Goal: Transaction & Acquisition: Register for event/course

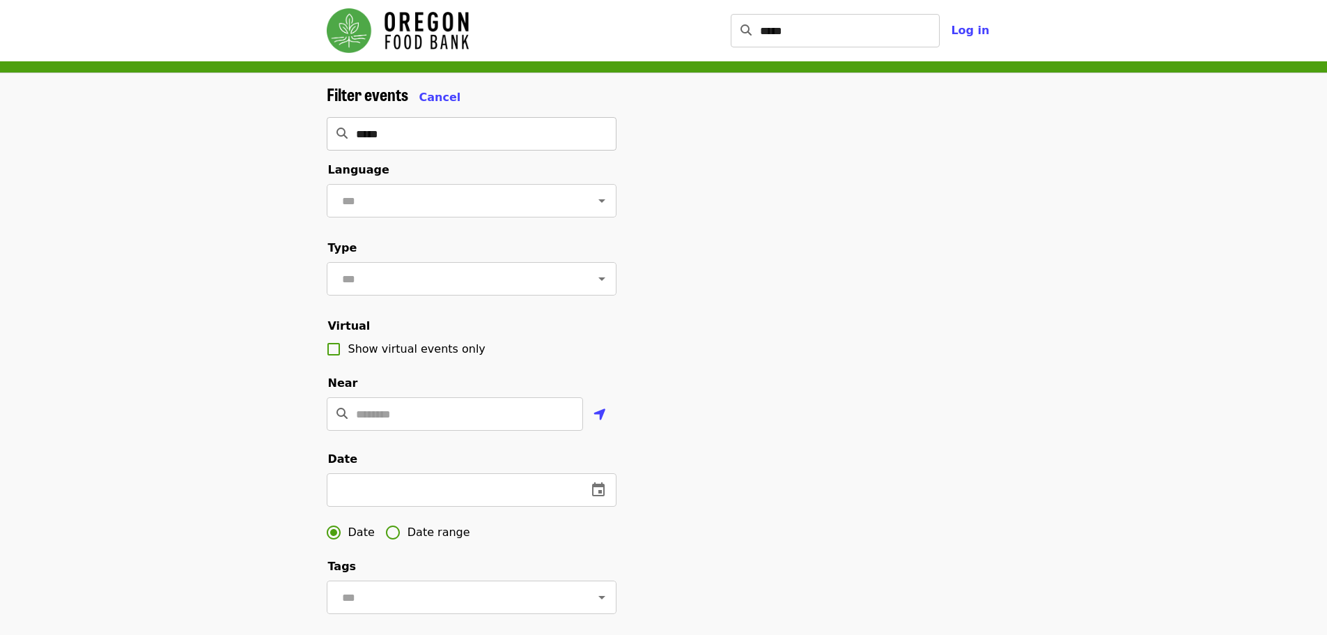
click at [451, 147] on input "*****" at bounding box center [486, 133] width 261 height 33
click at [454, 200] on input "text" at bounding box center [454, 200] width 233 height 26
click at [440, 238] on li "English" at bounding box center [465, 237] width 279 height 25
type input "*******"
click at [471, 292] on input "text" at bounding box center [454, 278] width 233 height 26
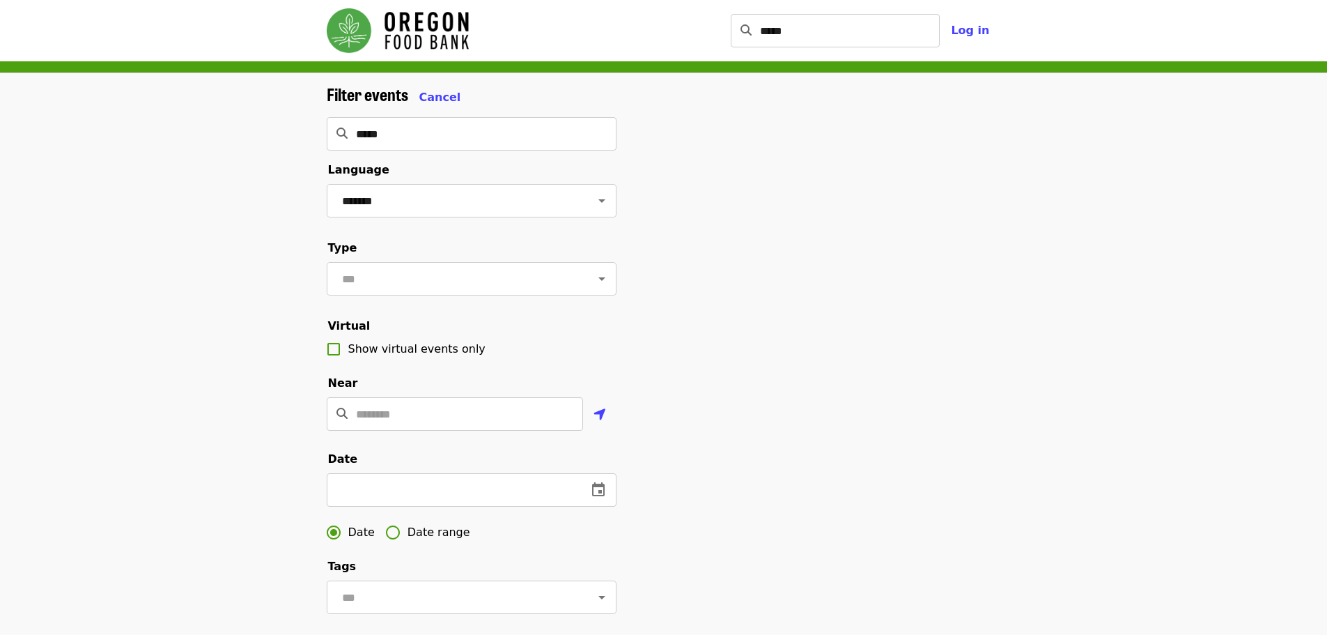
click at [272, 261] on div "Filter events Cancel ***** ​ Language ******* ​ Type ​ Virtual Show virtual eve…" at bounding box center [663, 467] width 1327 height 788
click at [499, 430] on input "Location" at bounding box center [469, 413] width 227 height 33
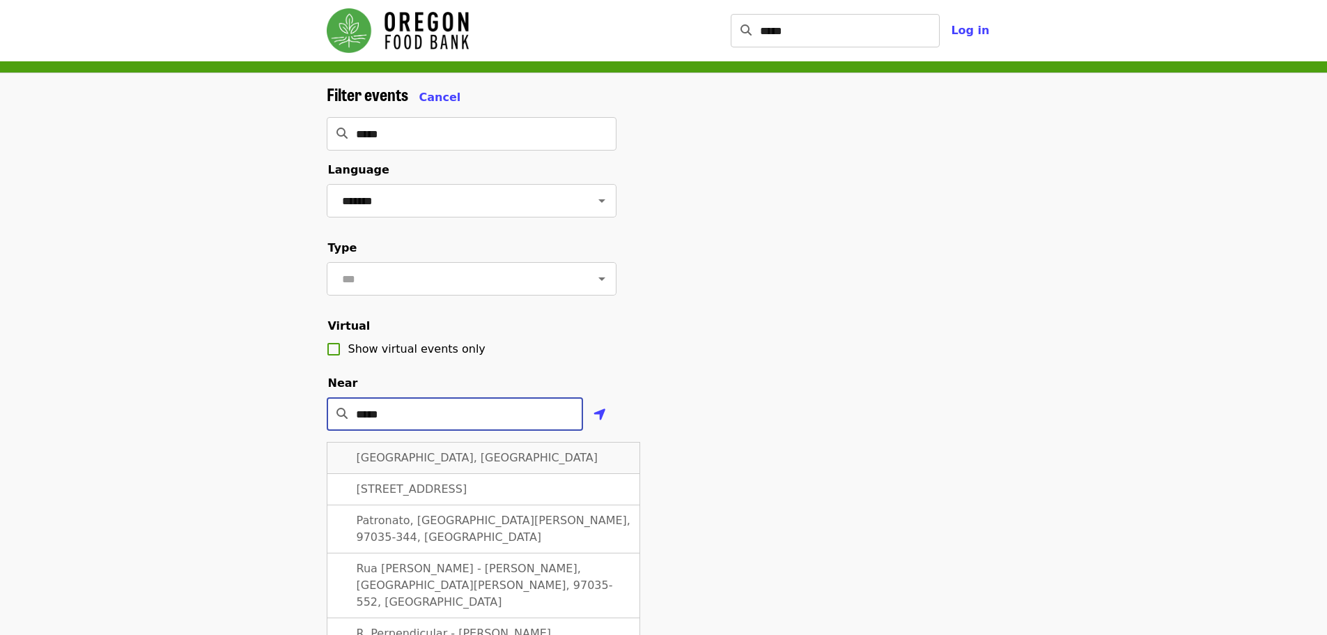
click at [482, 464] on span "Lake Grove, OR 97035, USA" at bounding box center [478, 457] width 242 height 13
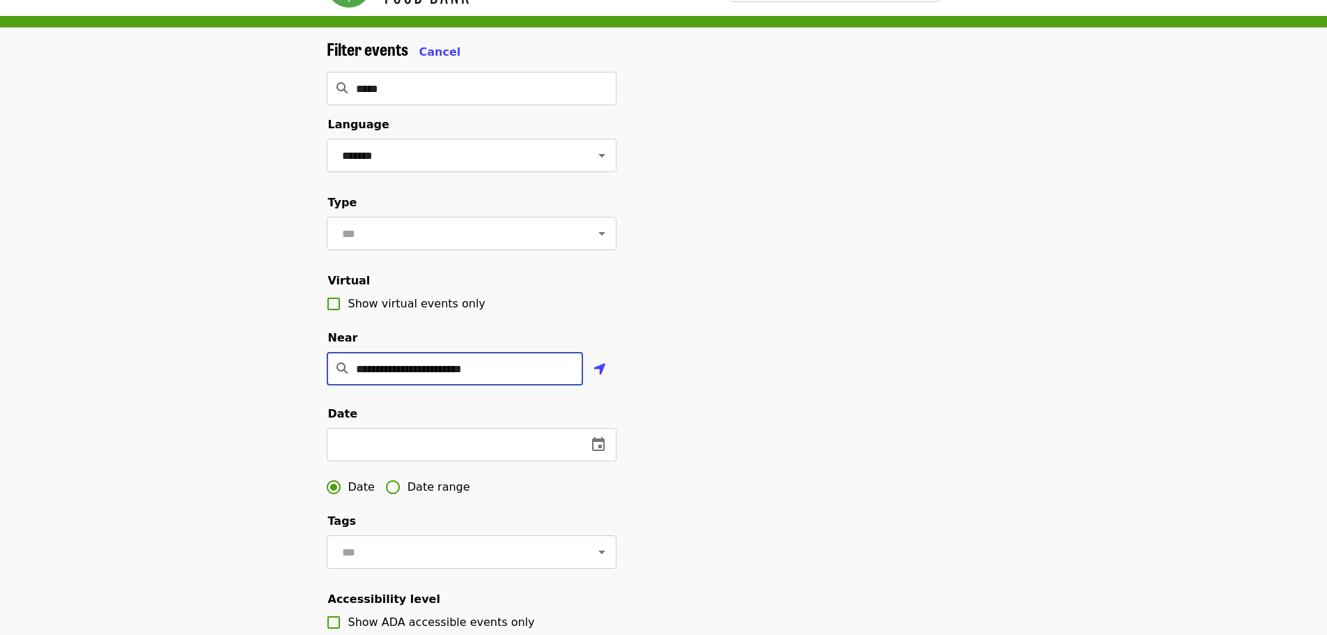
scroll to position [70, 0]
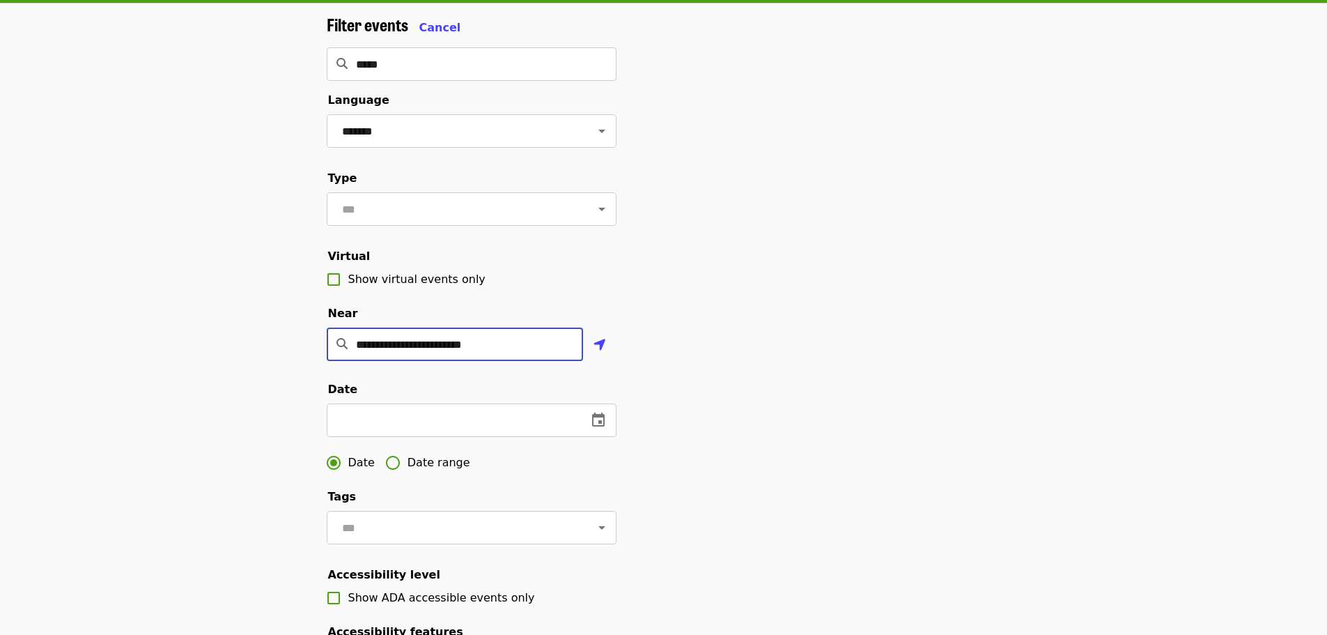
type input "**********"
click at [449, 426] on icon "change date" at bounding box center [448, 419] width 13 height 14
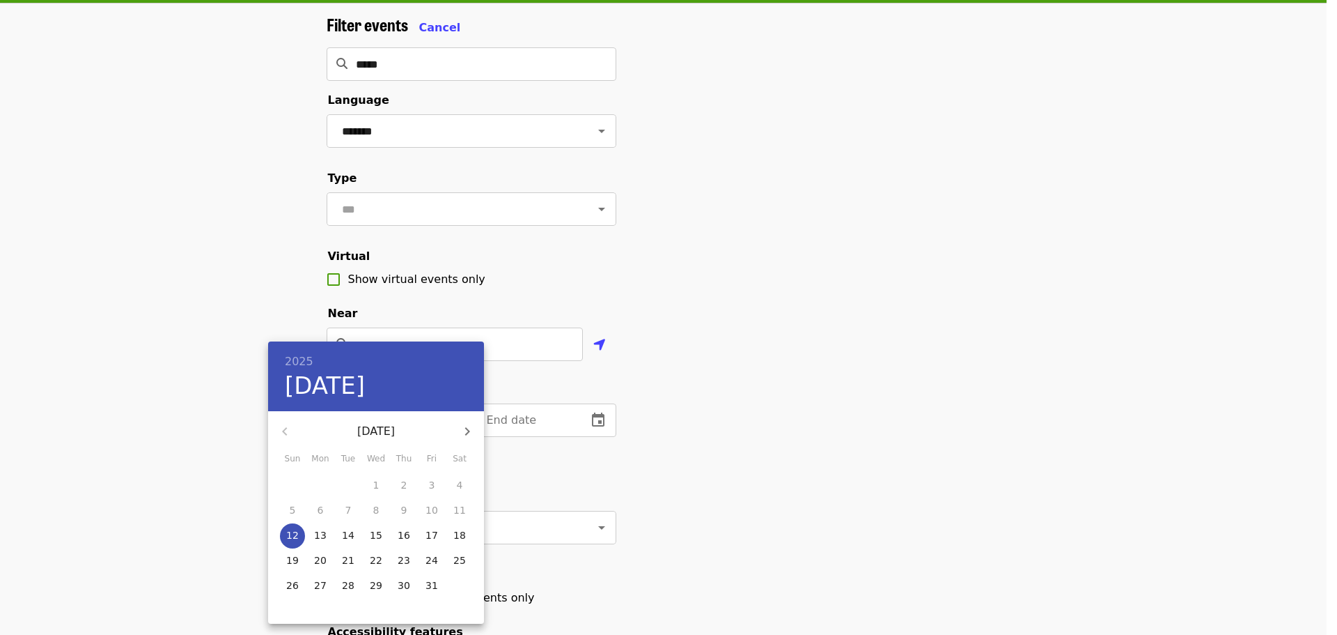
click at [290, 584] on p "26" at bounding box center [292, 585] width 13 height 14
type input "**********"
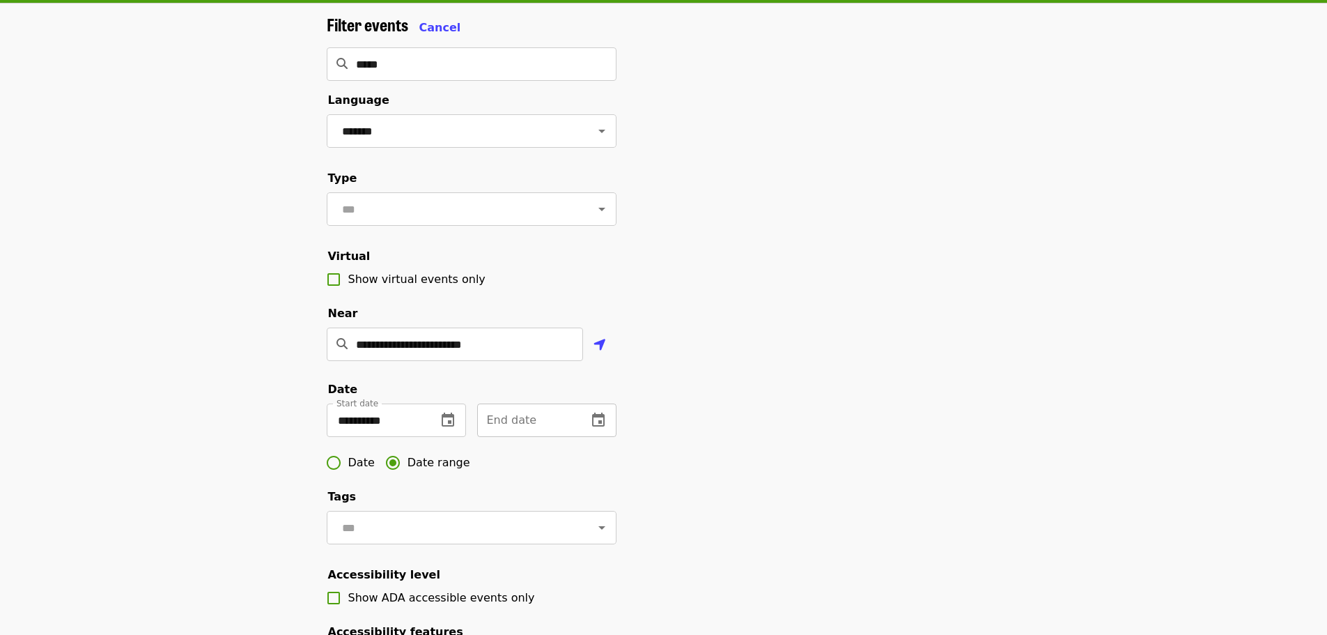
click at [606, 428] on icon "change date" at bounding box center [598, 420] width 17 height 17
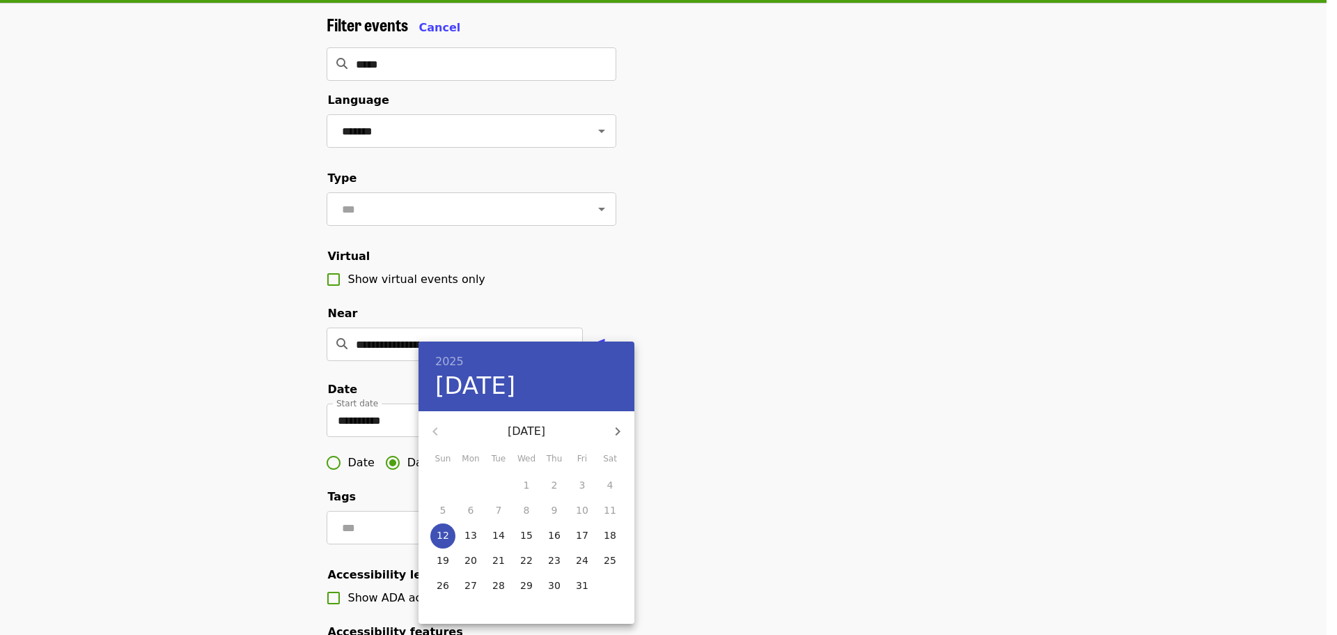
click at [619, 430] on icon "button" at bounding box center [618, 431] width 5 height 8
drag, startPoint x: 520, startPoint y: 584, endPoint x: 529, endPoint y: 576, distance: 11.3
click at [520, 583] on span "31" at bounding box center [526, 585] width 25 height 14
type input "**********"
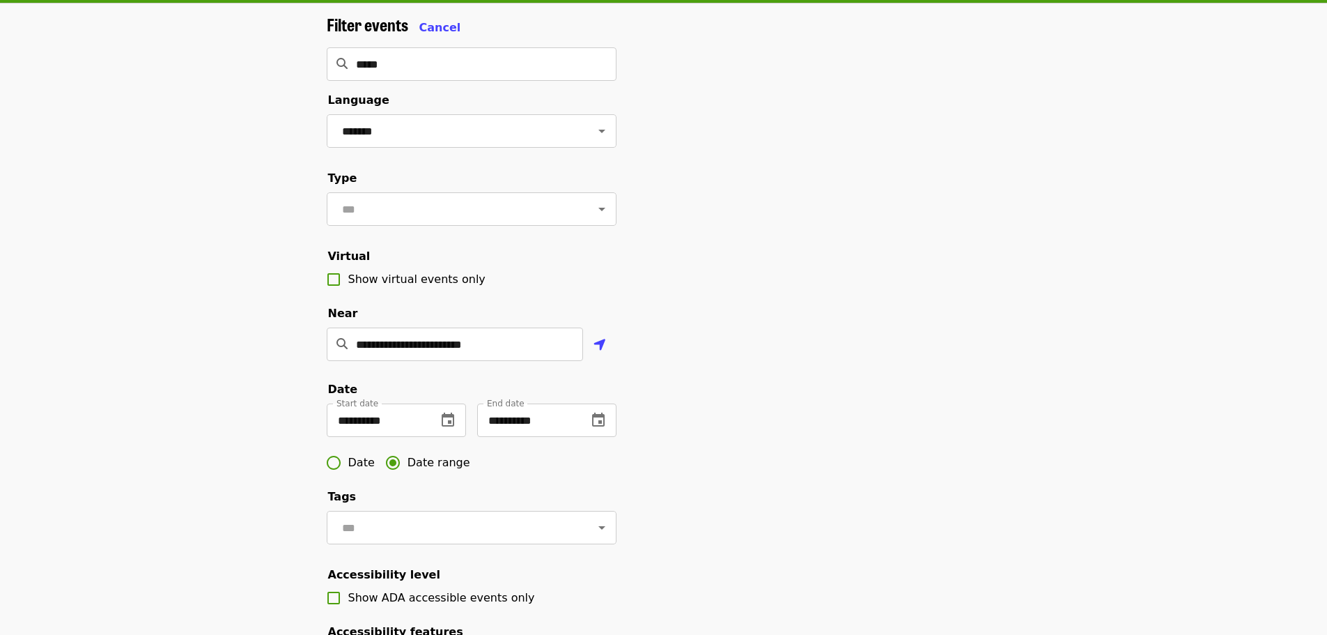
click at [695, 453] on div "**********" at bounding box center [664, 403] width 697 height 777
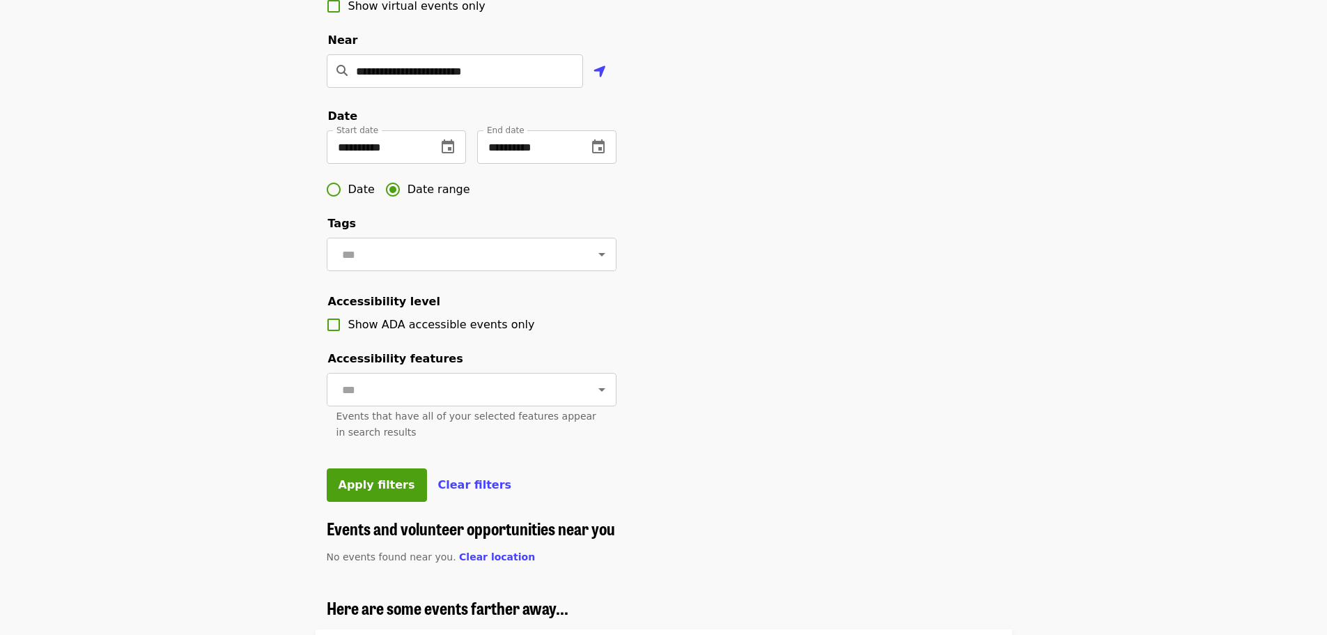
scroll to position [348, 0]
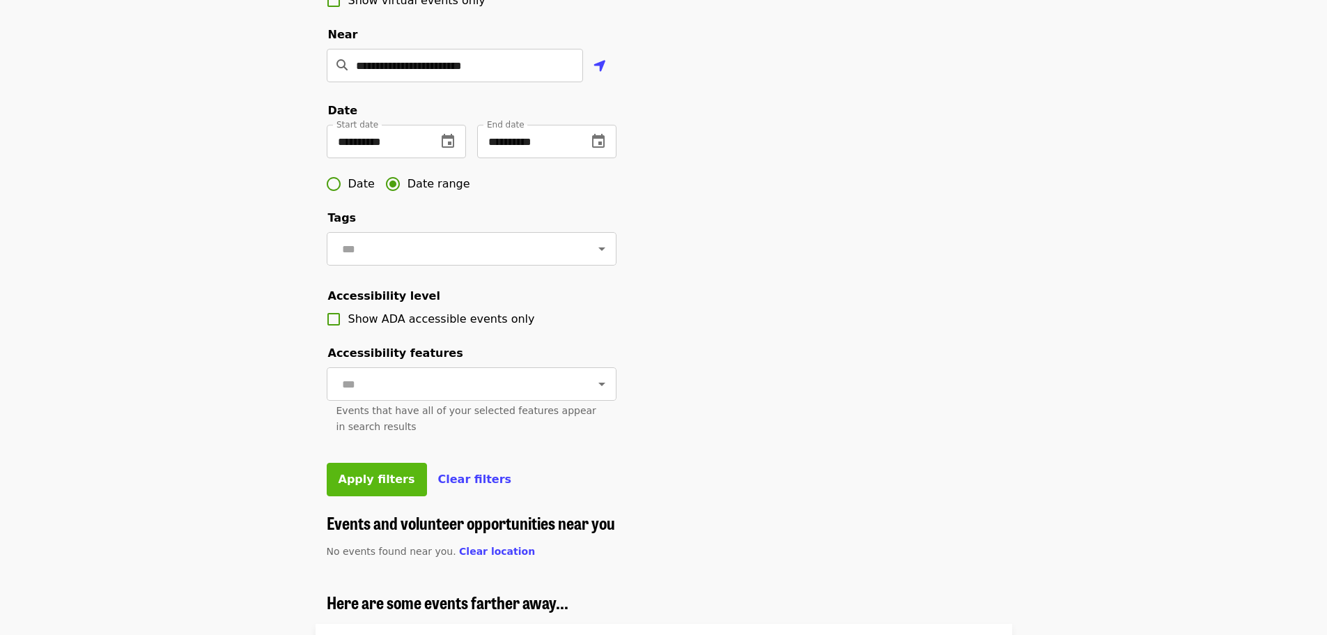
click at [373, 486] on span "Apply filters" at bounding box center [377, 478] width 77 height 13
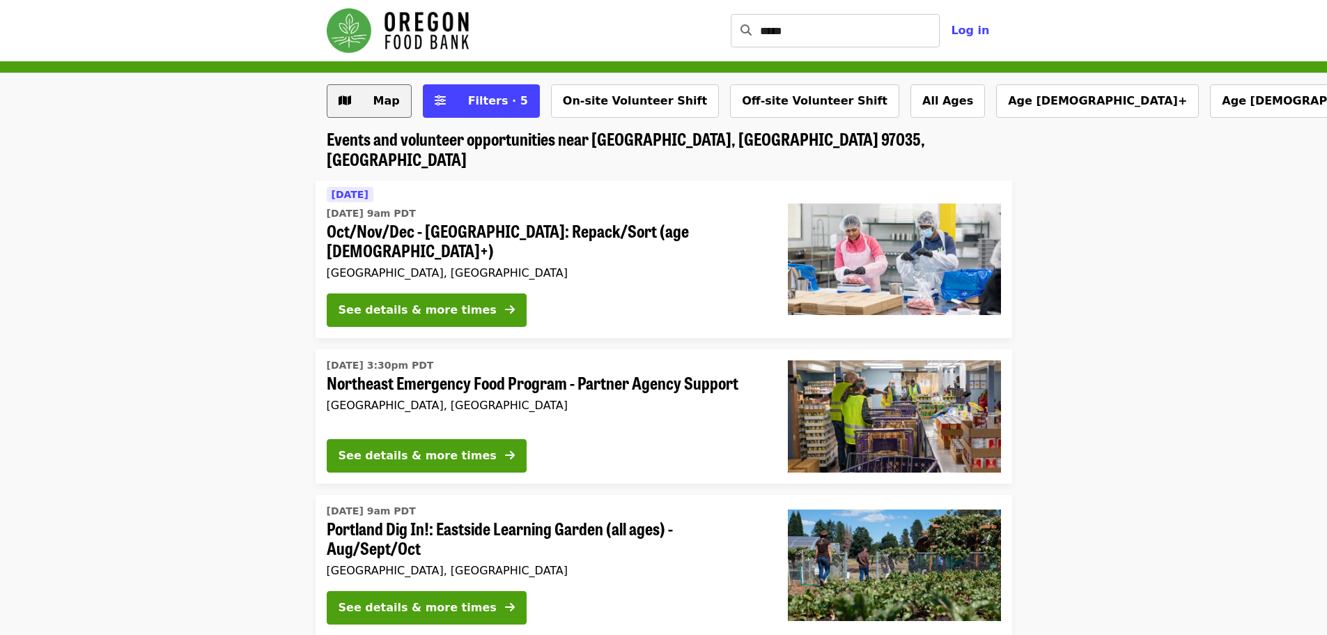
click at [359, 91] on button "Map" at bounding box center [369, 100] width 85 height 33
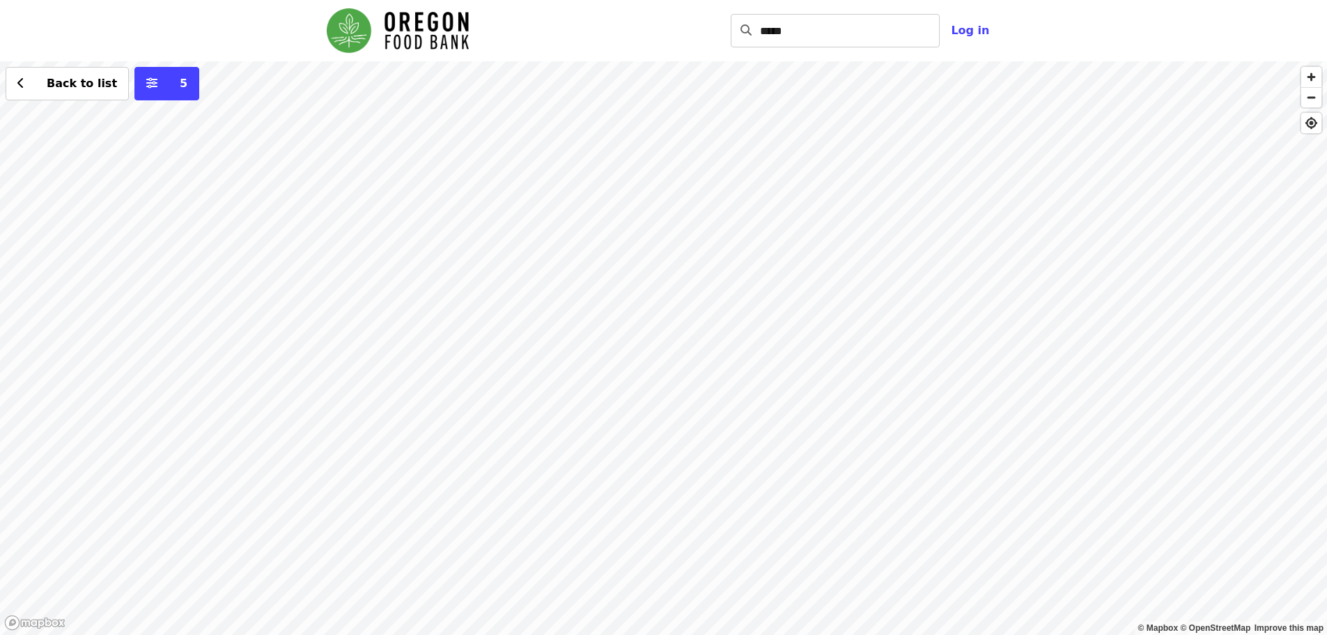
drag, startPoint x: 1119, startPoint y: 490, endPoint x: 967, endPoint y: 286, distance: 255.4
click at [967, 286] on div "Back to list 5" at bounding box center [663, 347] width 1327 height 573
drag, startPoint x: 1065, startPoint y: 546, endPoint x: 1034, endPoint y: 386, distance: 163.3
click at [1034, 388] on div "Back to list 5" at bounding box center [663, 347] width 1327 height 573
drag, startPoint x: 1062, startPoint y: 442, endPoint x: 1060, endPoint y: 424, distance: 18.2
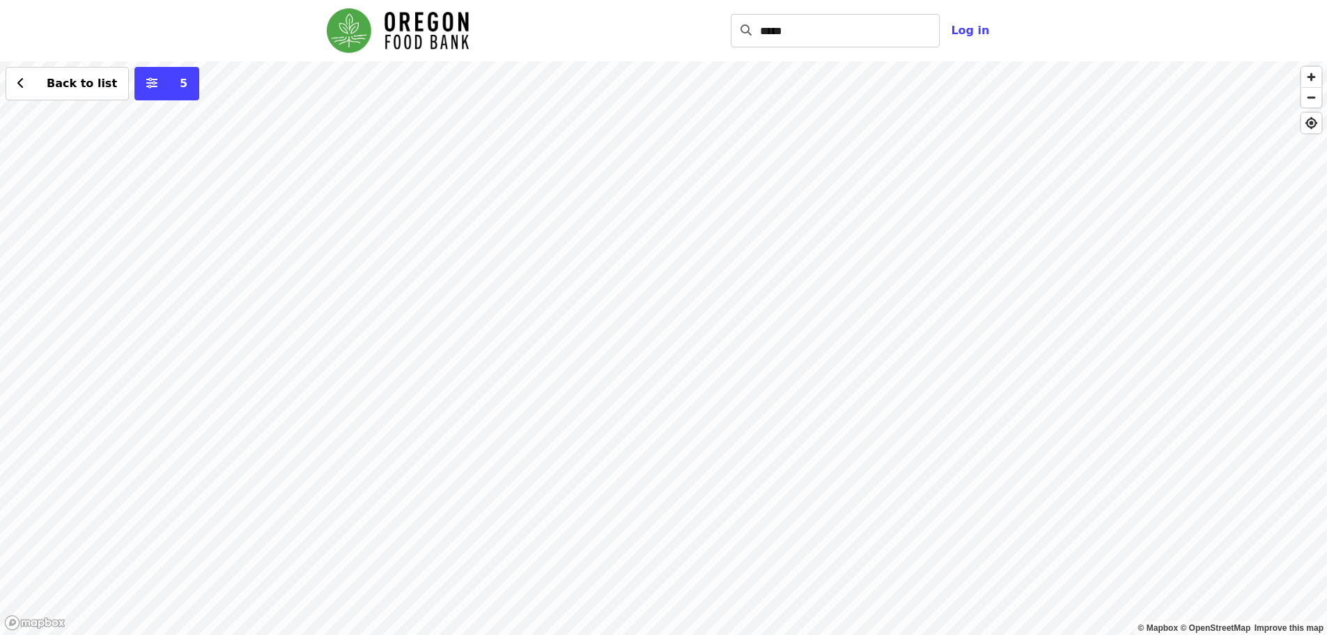
click at [1060, 424] on div "Back to list 5" at bounding box center [663, 347] width 1327 height 573
click at [688, 236] on div "Back to list 5" at bounding box center [663, 347] width 1327 height 573
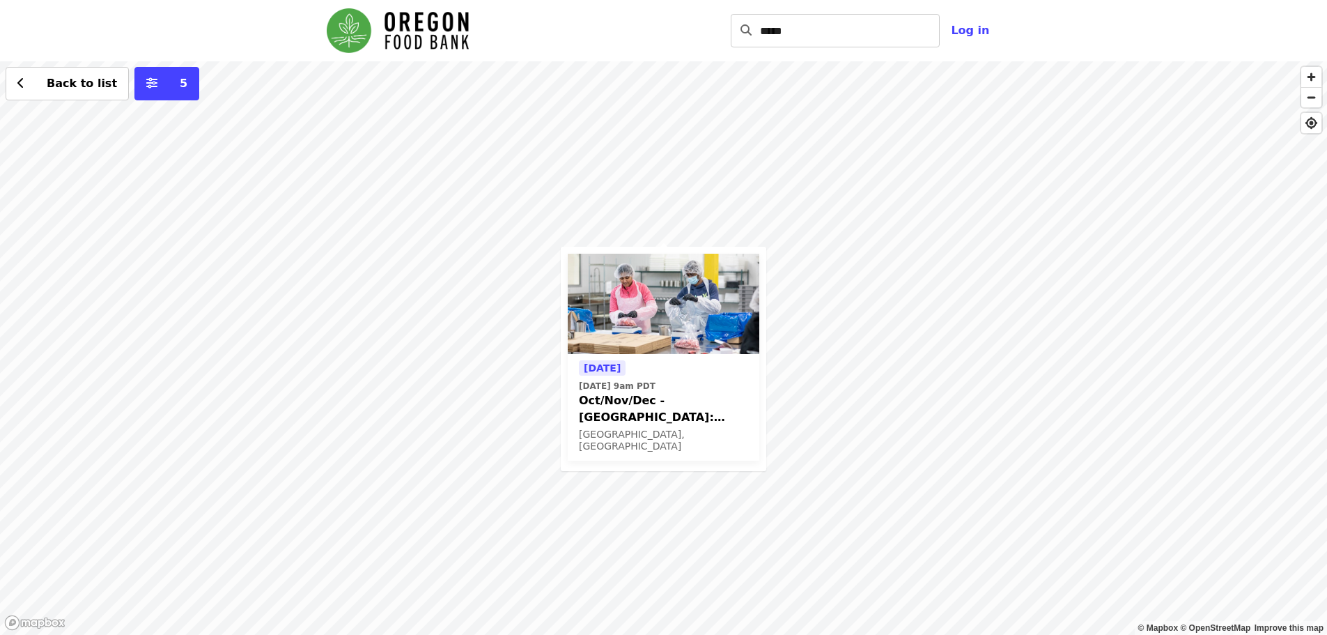
click at [633, 412] on span "Oct/Nov/Dec - [GEOGRAPHIC_DATA]: Repack/Sort (age [DEMOGRAPHIC_DATA]+)" at bounding box center [663, 408] width 169 height 33
click at [565, 509] on div "Tomorrow Mon, Oct 13 @ 9am PDT Oct/Nov/Dec - Beaverton: Repack/Sort (age 10+) B…" at bounding box center [663, 347] width 1327 height 573
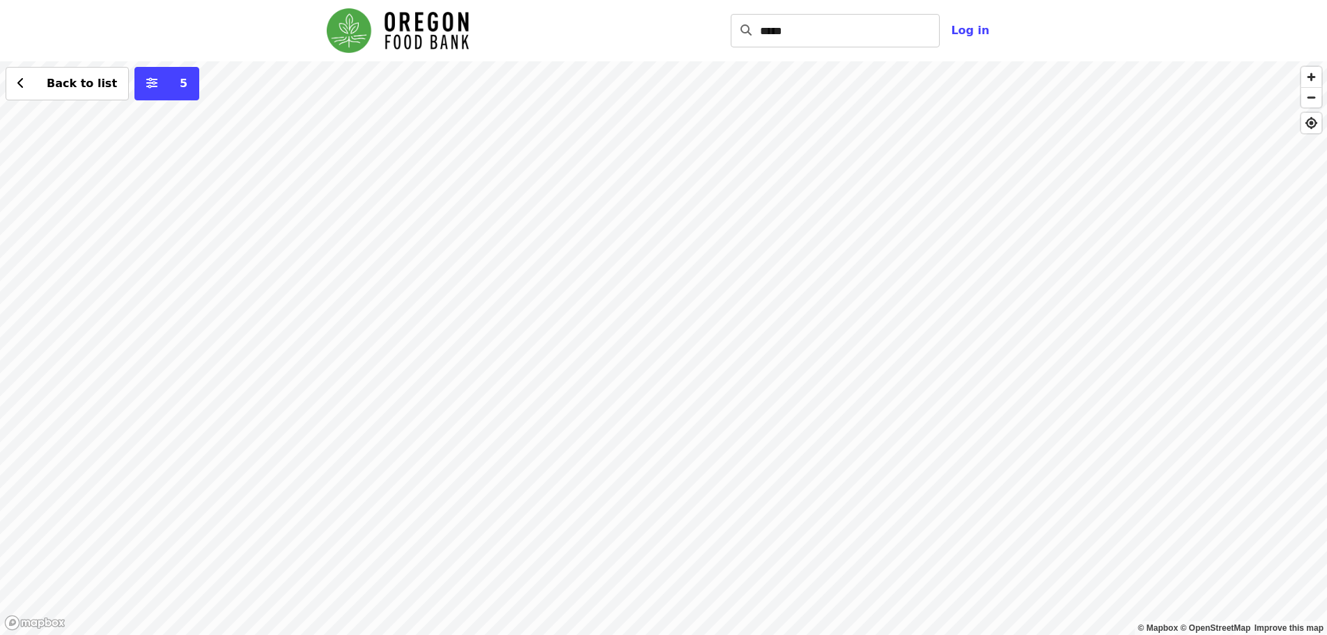
click at [536, 204] on div "Back to list 5" at bounding box center [663, 347] width 1327 height 573
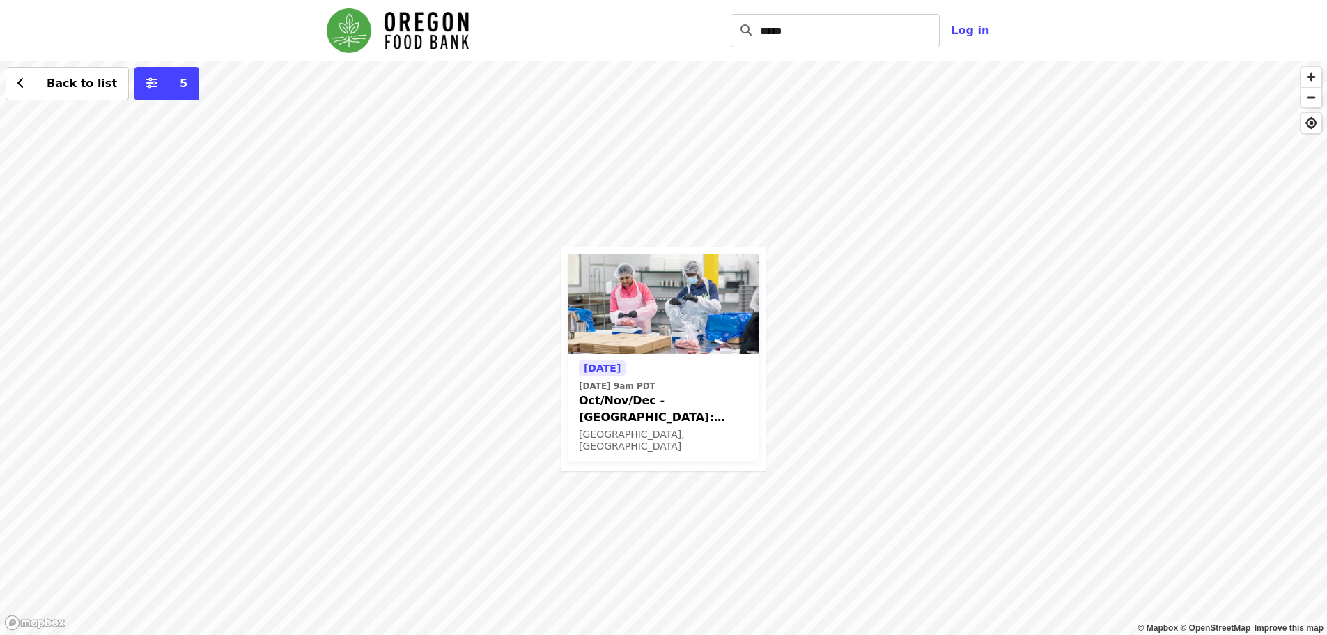
click at [616, 407] on span "Oct/Nov/Dec - [GEOGRAPHIC_DATA]: Repack/Sort (age [DEMOGRAPHIC_DATA]+)" at bounding box center [663, 408] width 169 height 33
click at [473, 225] on div "Tomorrow Mon, Oct 13 @ 9am PDT Oct/Nov/Dec - Beaverton: Repack/Sort (age 10+) B…" at bounding box center [663, 347] width 1327 height 573
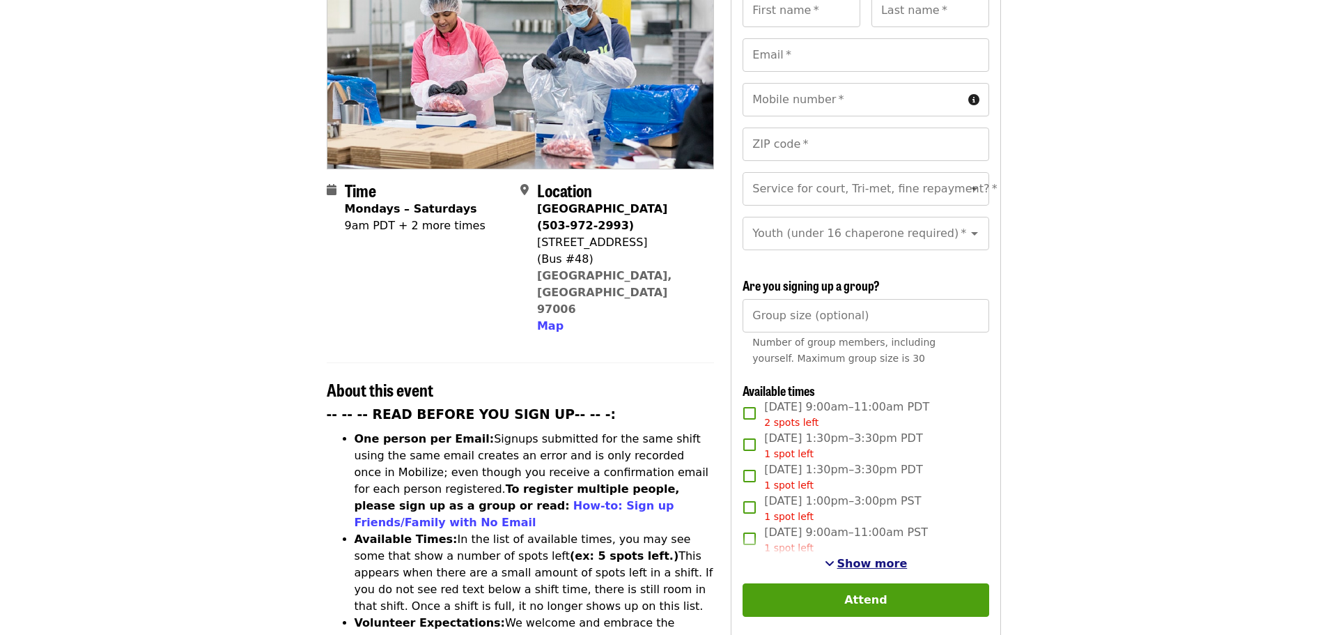
scroll to position [209, 0]
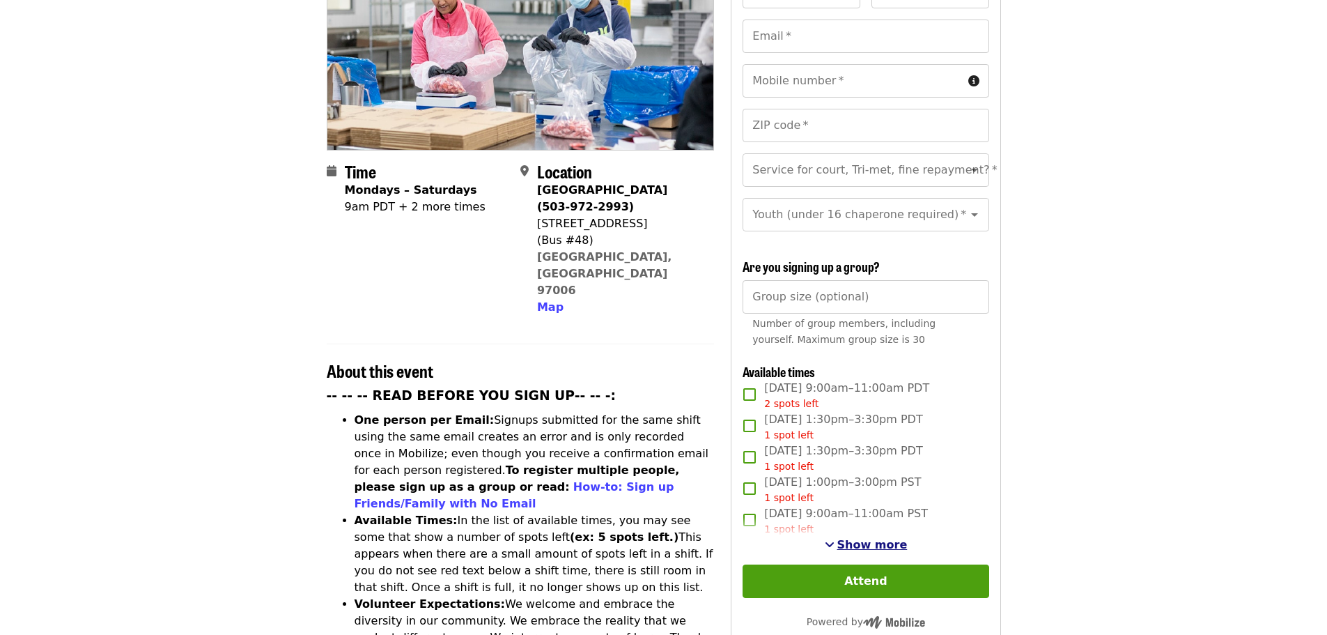
click at [855, 538] on span "Show more" at bounding box center [872, 544] width 70 height 13
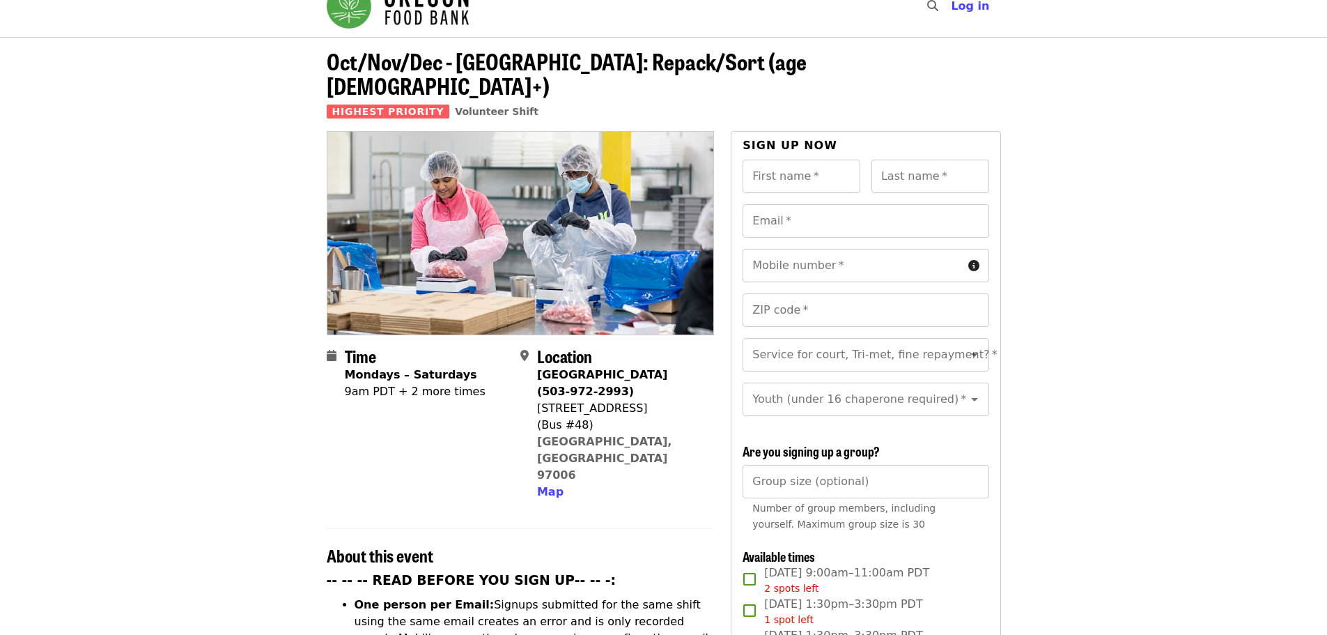
scroll to position [0, 0]
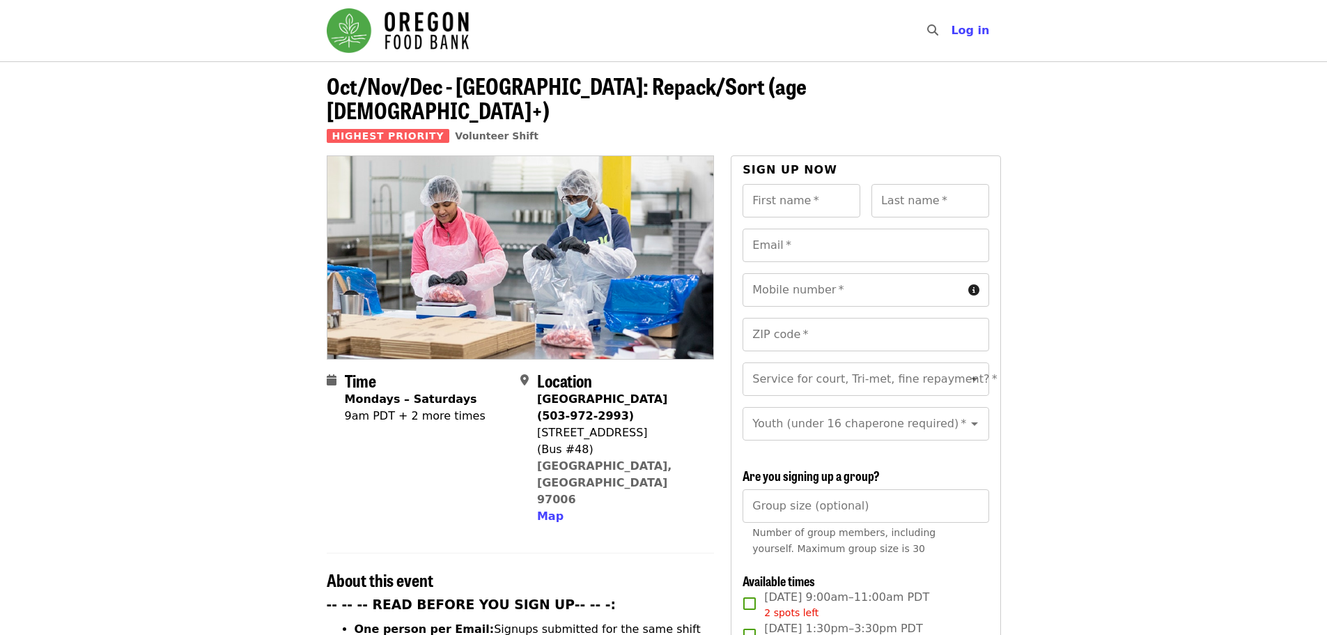
click at [421, 20] on img "Main navigation" at bounding box center [398, 30] width 142 height 45
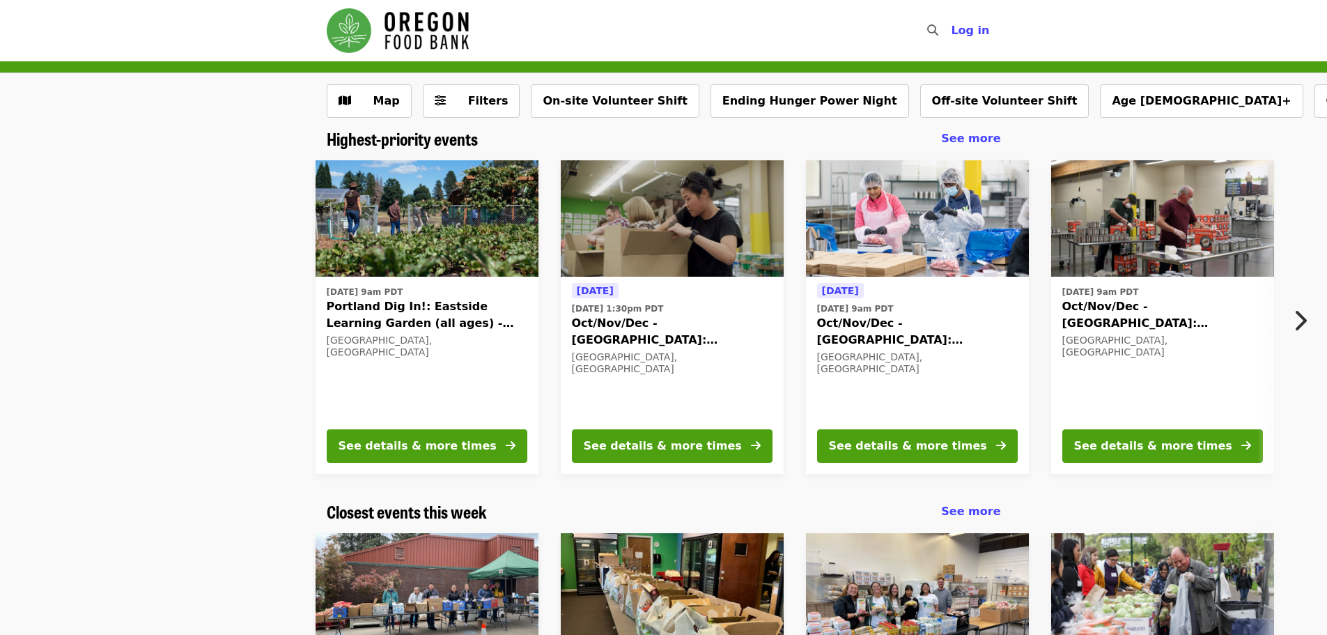
click at [420, 38] on img "Main navigation" at bounding box center [398, 30] width 142 height 45
click at [363, 29] on img "Main navigation" at bounding box center [398, 30] width 142 height 45
click at [396, 102] on span "Map" at bounding box center [386, 100] width 26 height 13
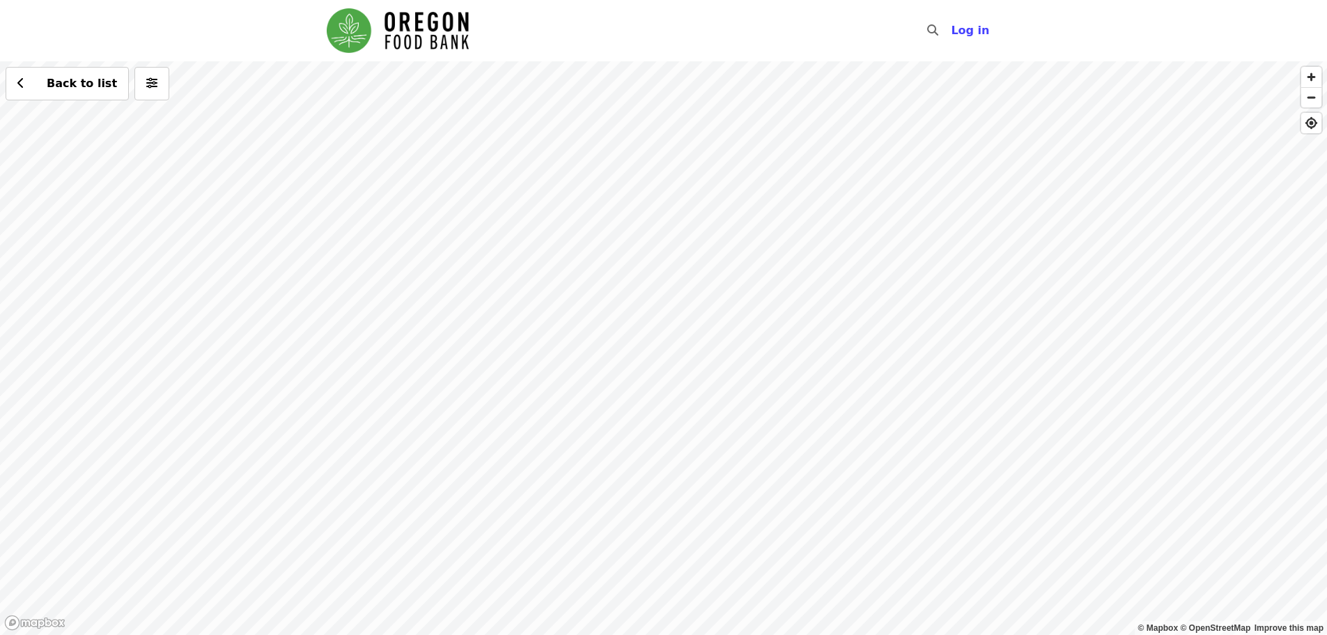
click at [369, 35] on img "Main navigation" at bounding box center [398, 30] width 142 height 45
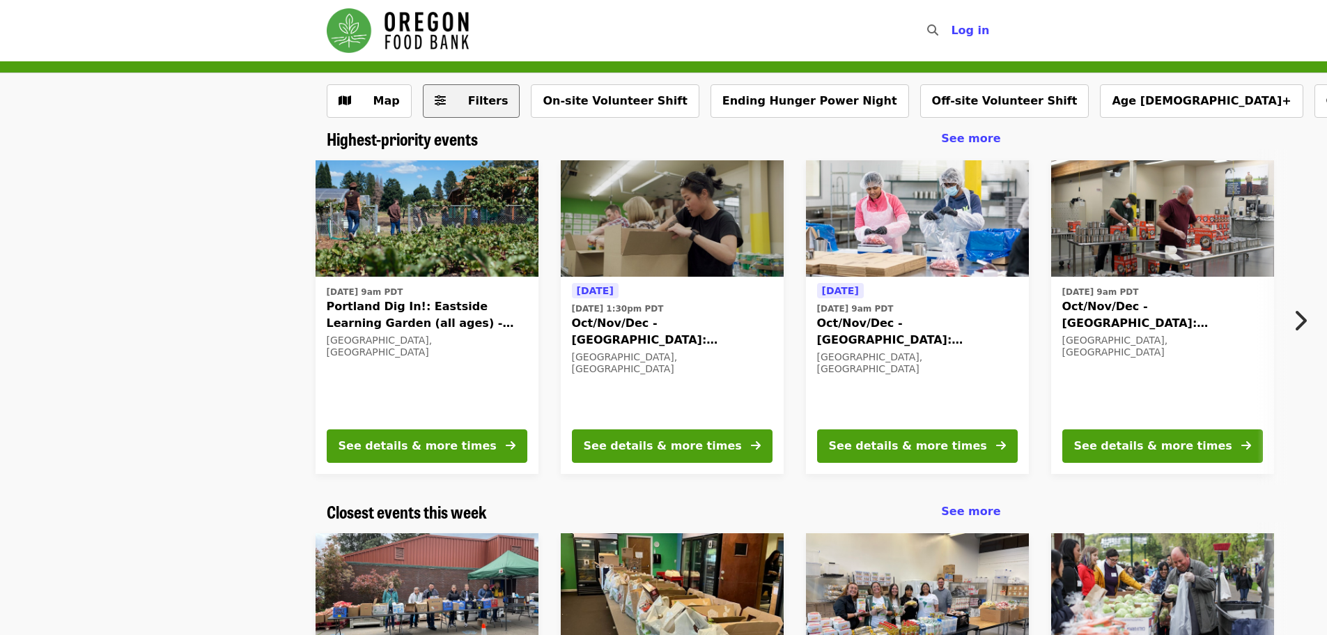
click at [470, 105] on span "Filters" at bounding box center [488, 100] width 40 height 13
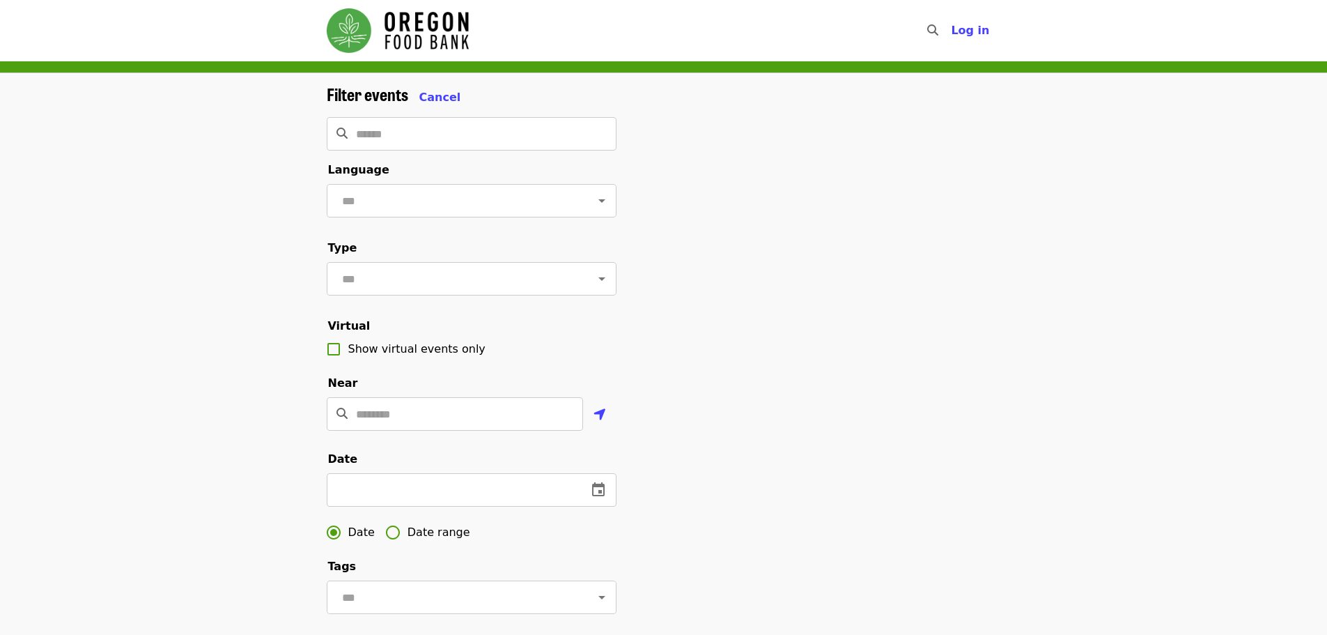
click at [412, 31] on img "Main navigation" at bounding box center [398, 30] width 142 height 45
click at [339, 31] on img "Main navigation" at bounding box center [398, 30] width 142 height 45
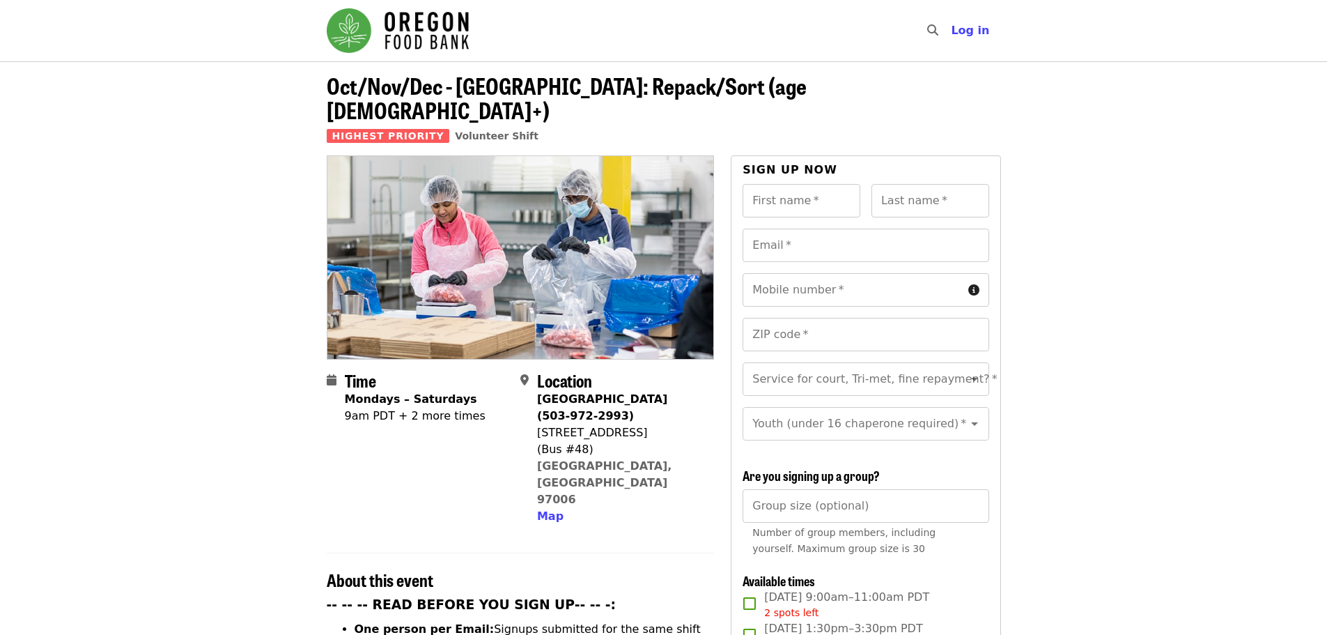
click at [417, 408] on div "9am PDT + 2 more times" at bounding box center [415, 416] width 141 height 17
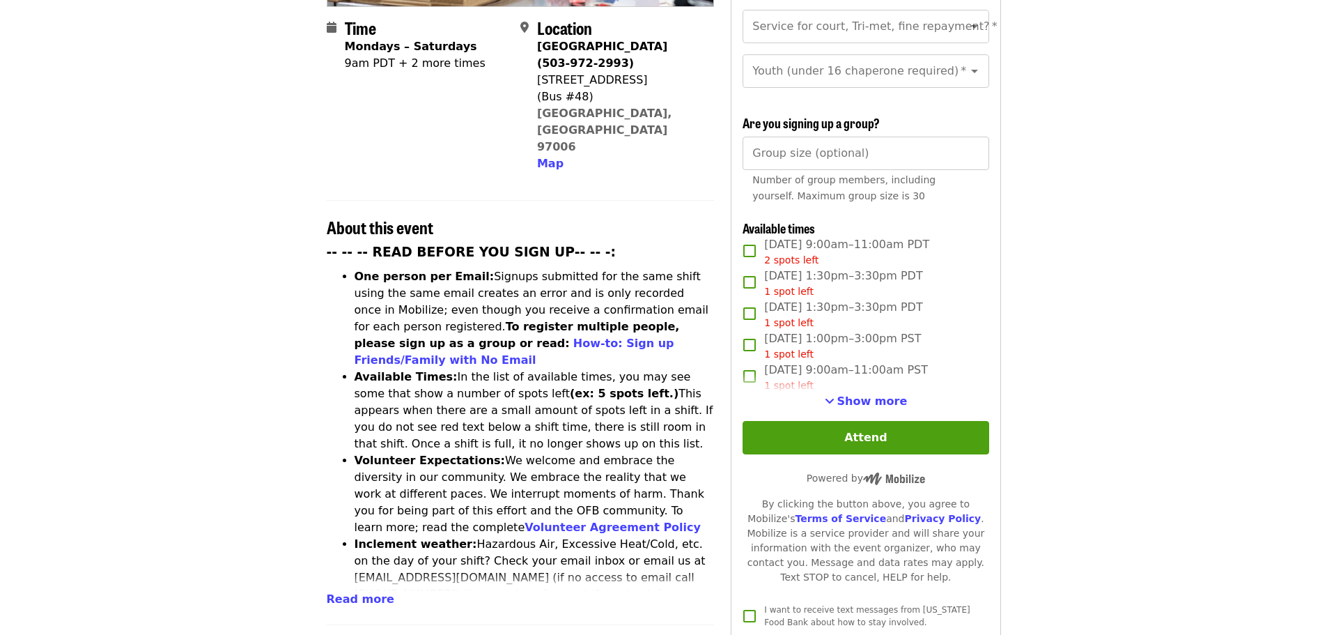
scroll to position [348, 0]
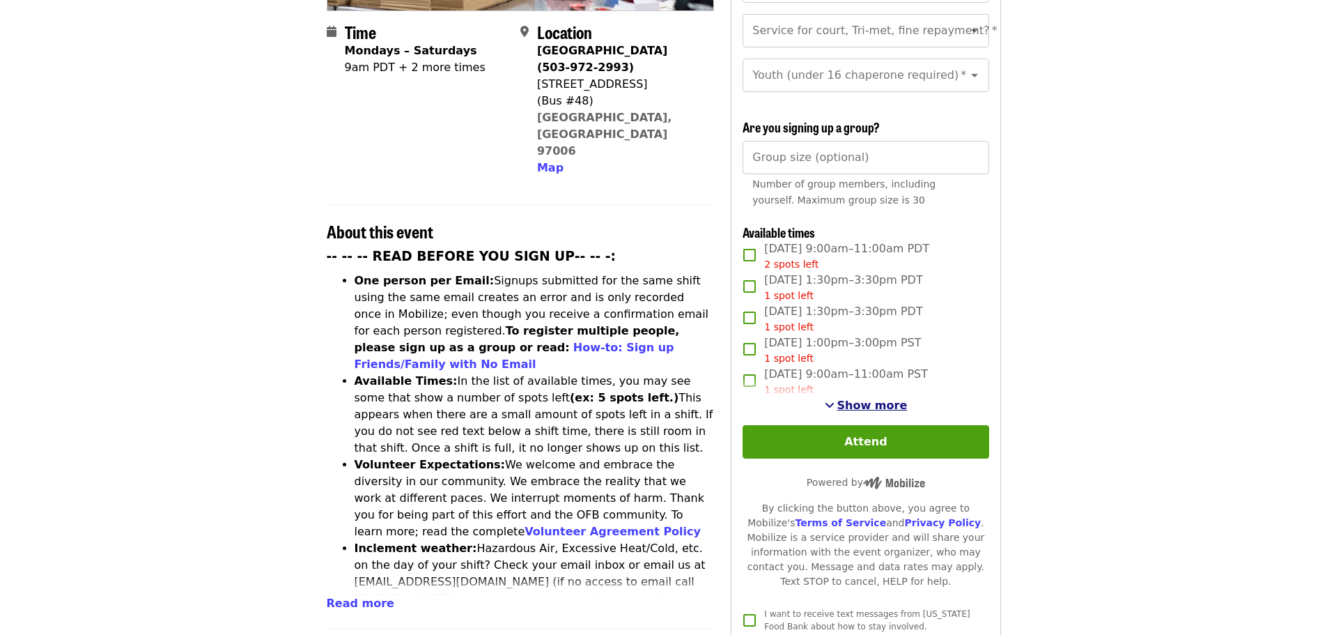
click at [847, 404] on span "Show more" at bounding box center [872, 404] width 70 height 13
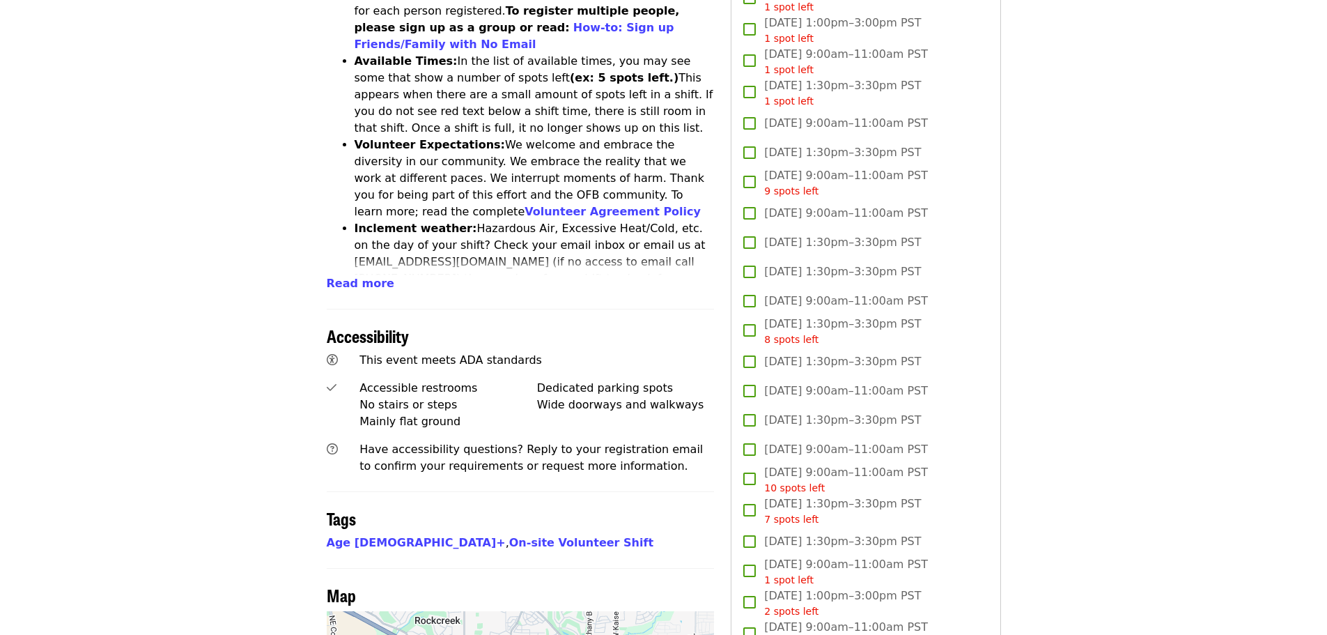
scroll to position [836, 0]
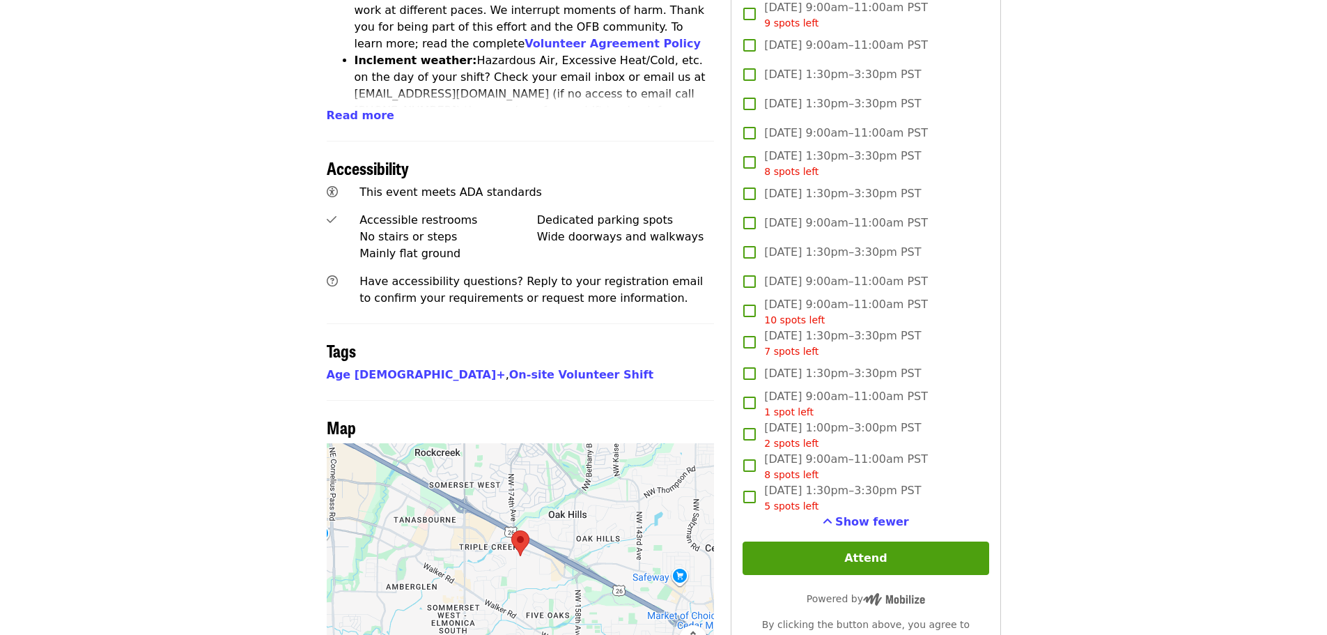
click at [842, 192] on span "Fri, Dec 12, 1:30pm–3:30pm PST" at bounding box center [842, 193] width 157 height 17
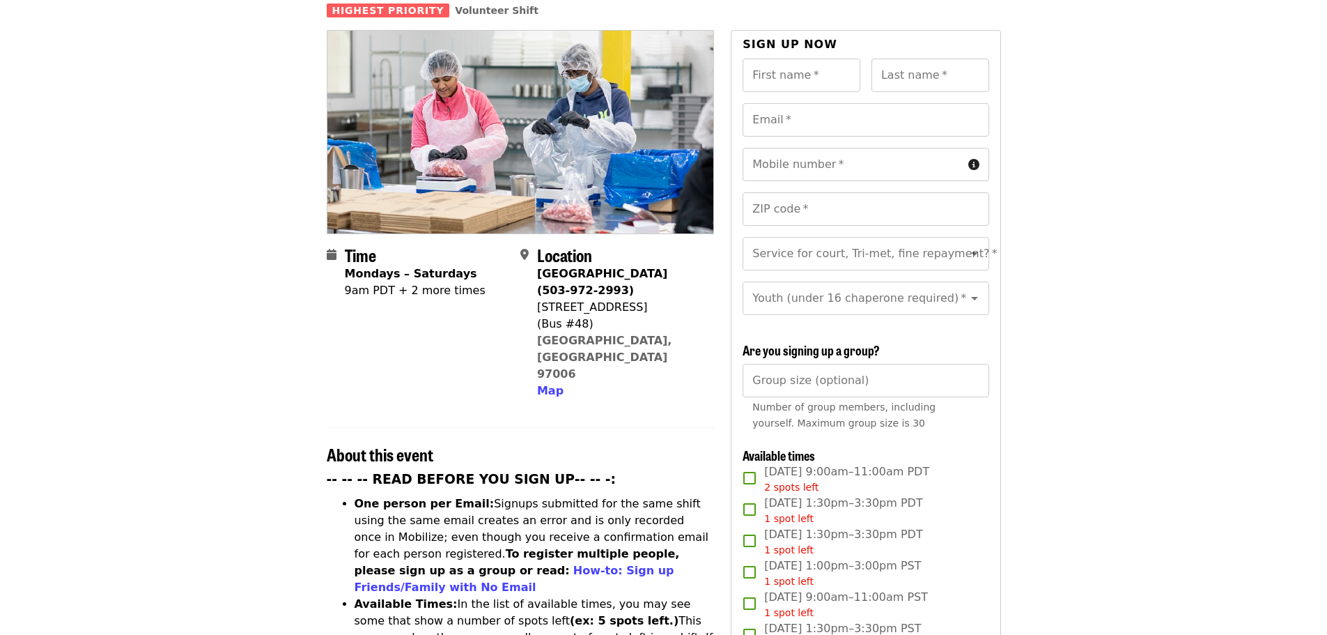
scroll to position [0, 0]
